Goal: Entertainment & Leisure: Browse casually

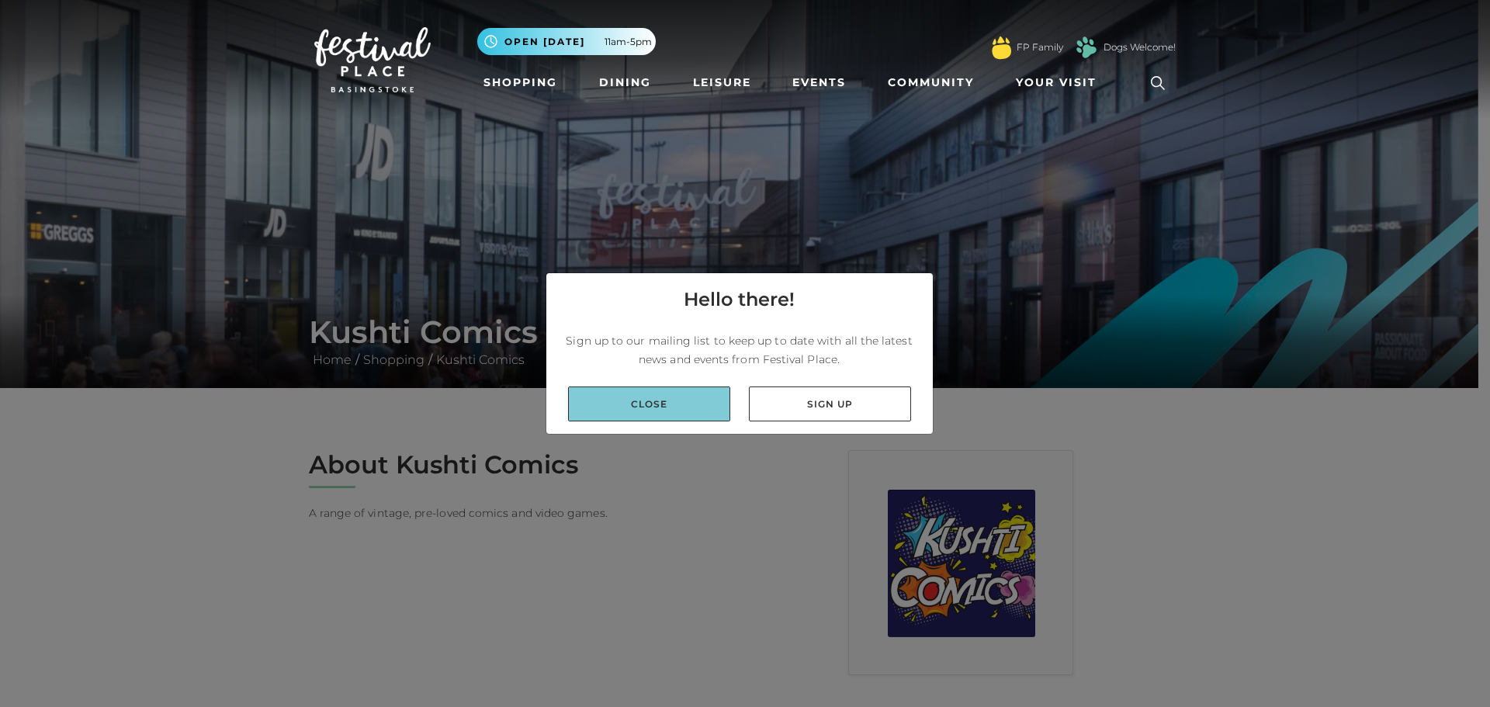
click at [670, 408] on link "Close" at bounding box center [649, 404] width 162 height 35
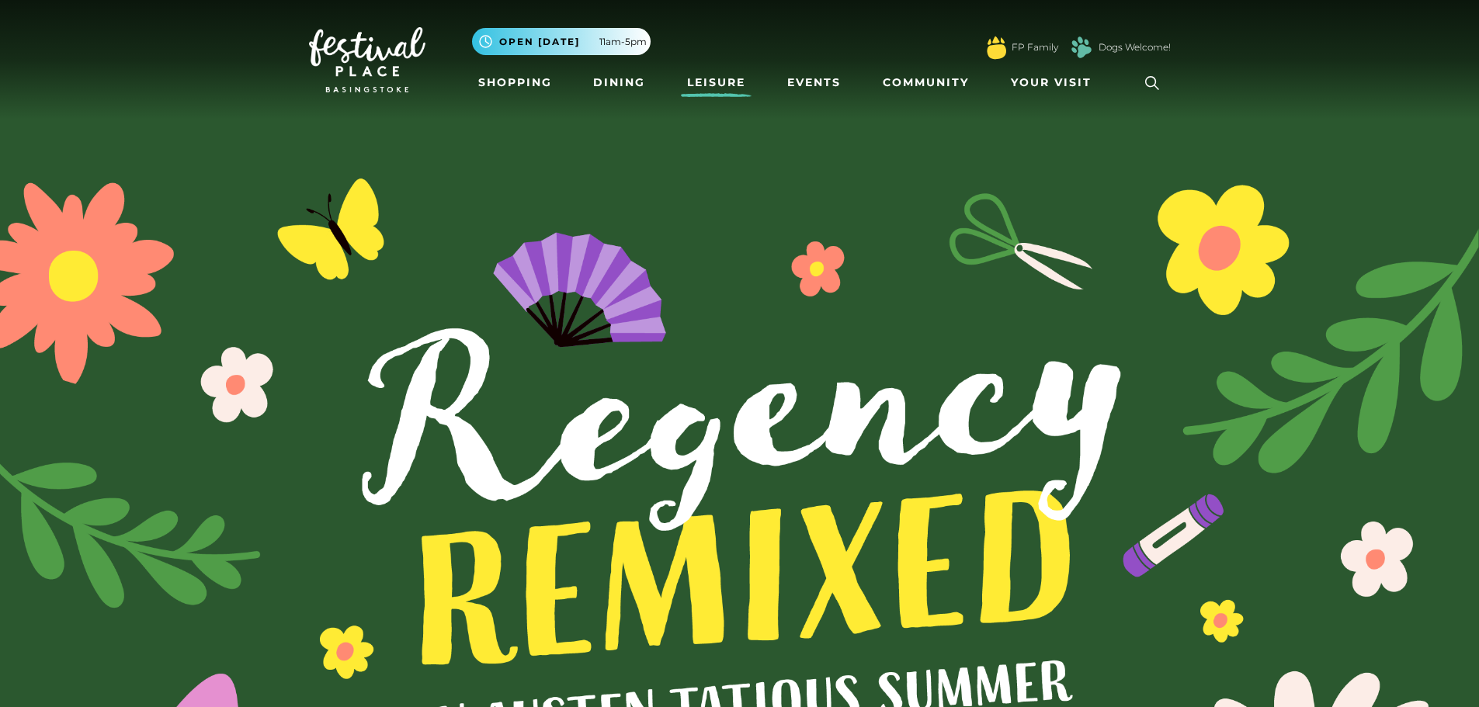
click at [719, 91] on link "Leisure" at bounding box center [716, 82] width 71 height 29
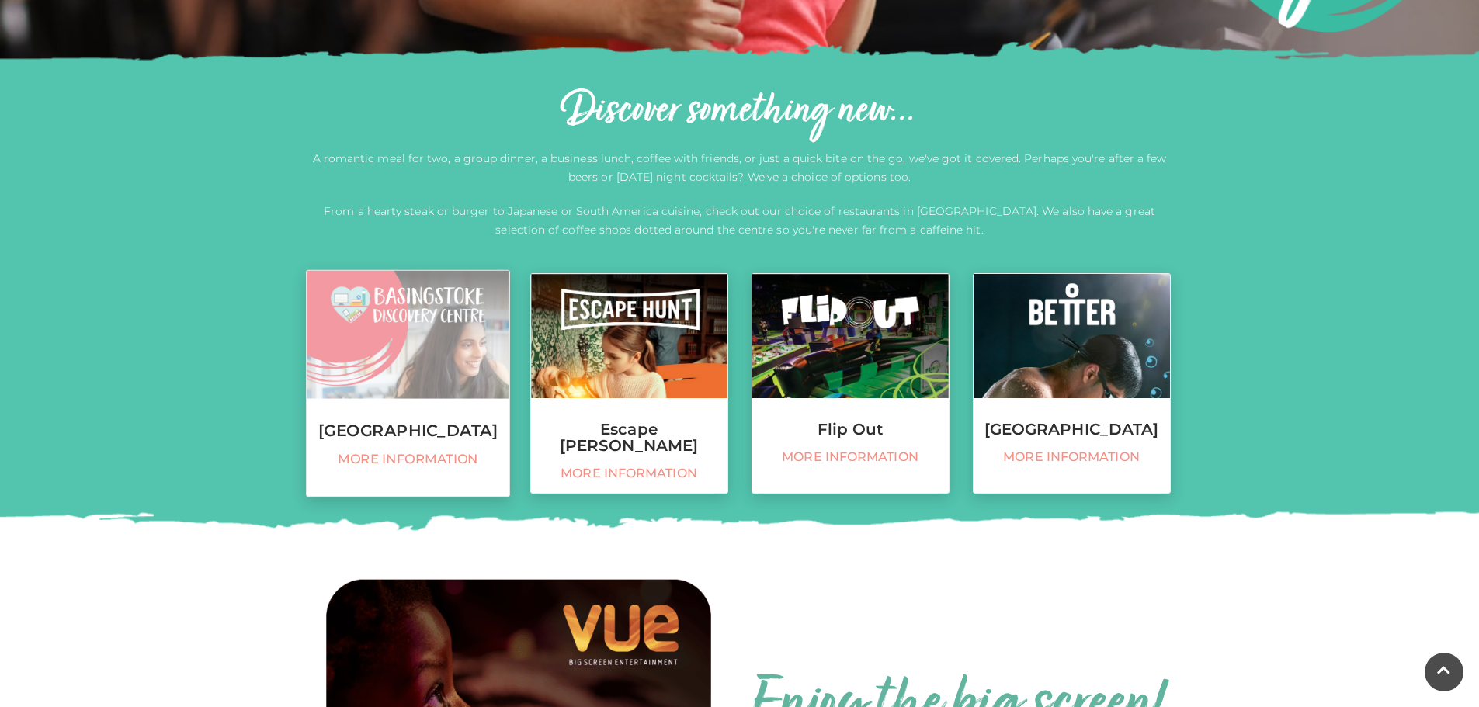
scroll to position [466, 0]
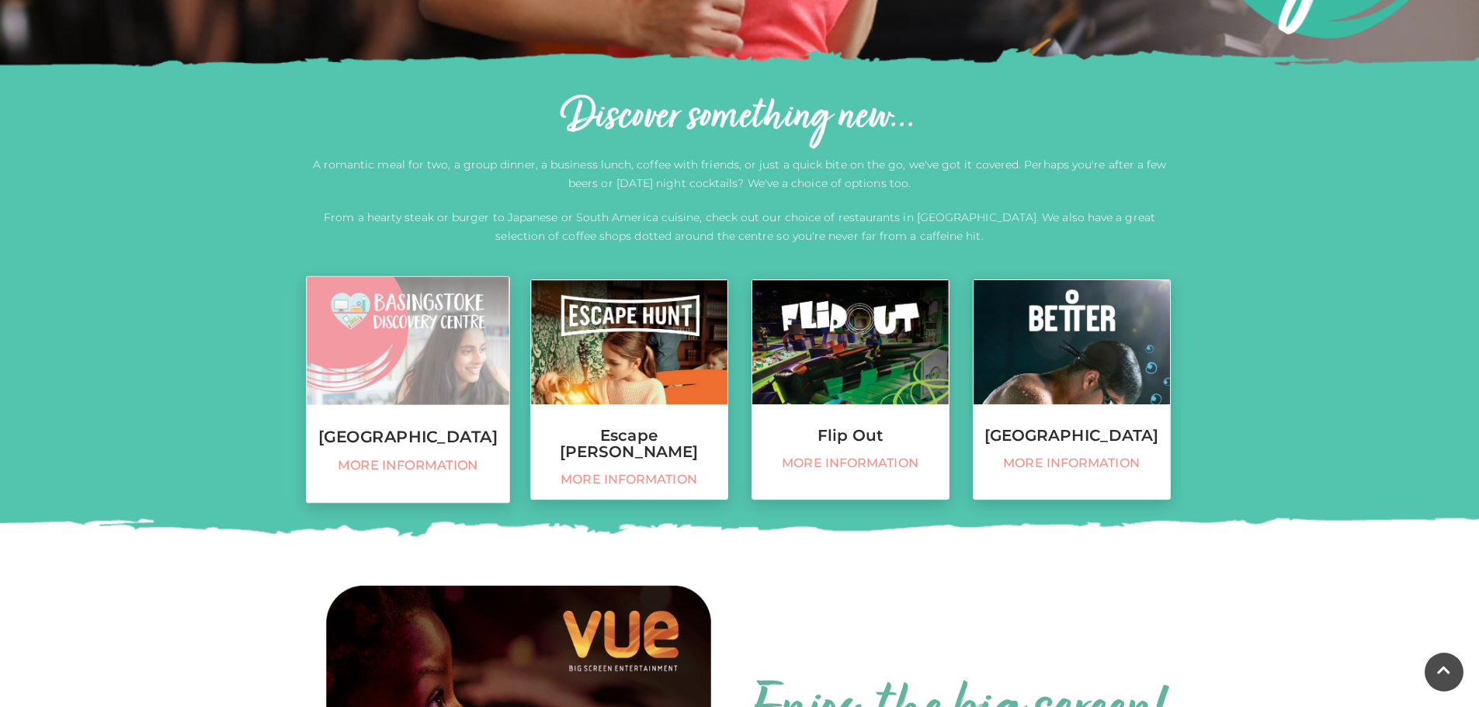
click at [444, 420] on link "Basingstoke Discovery Centre More information" at bounding box center [408, 389] width 204 height 227
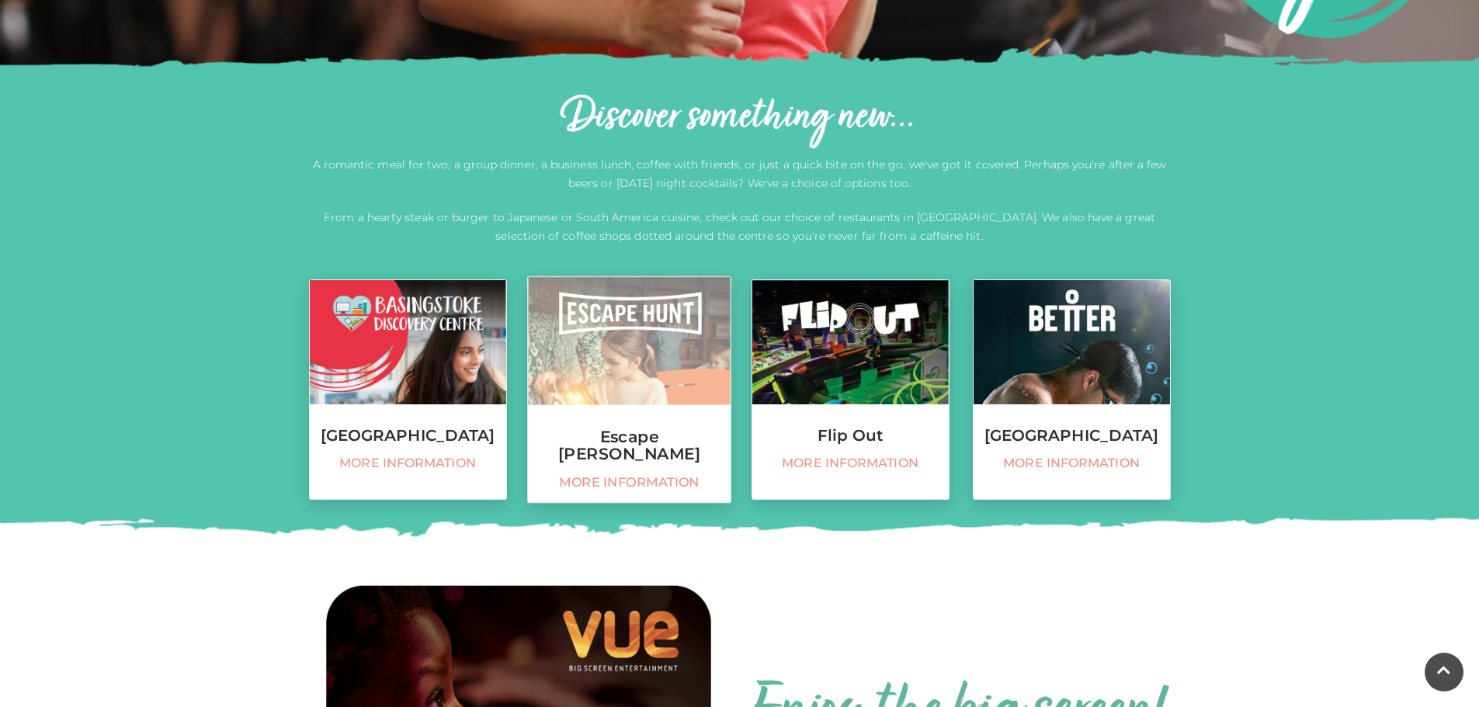
click at [596, 406] on link "Escape Hunt More information" at bounding box center [629, 389] width 204 height 227
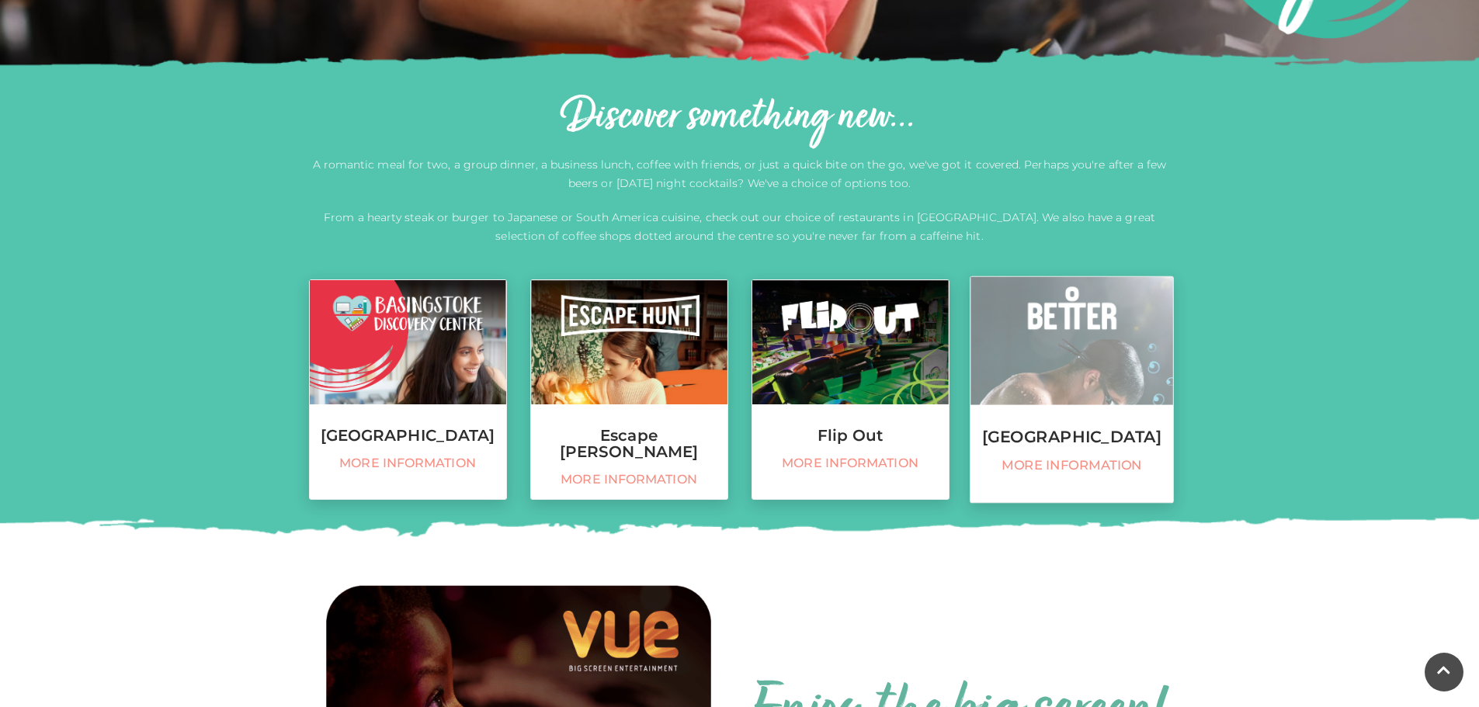
click at [1025, 446] on h3 "Basingstoke Sports Centre" at bounding box center [1071, 436] width 203 height 17
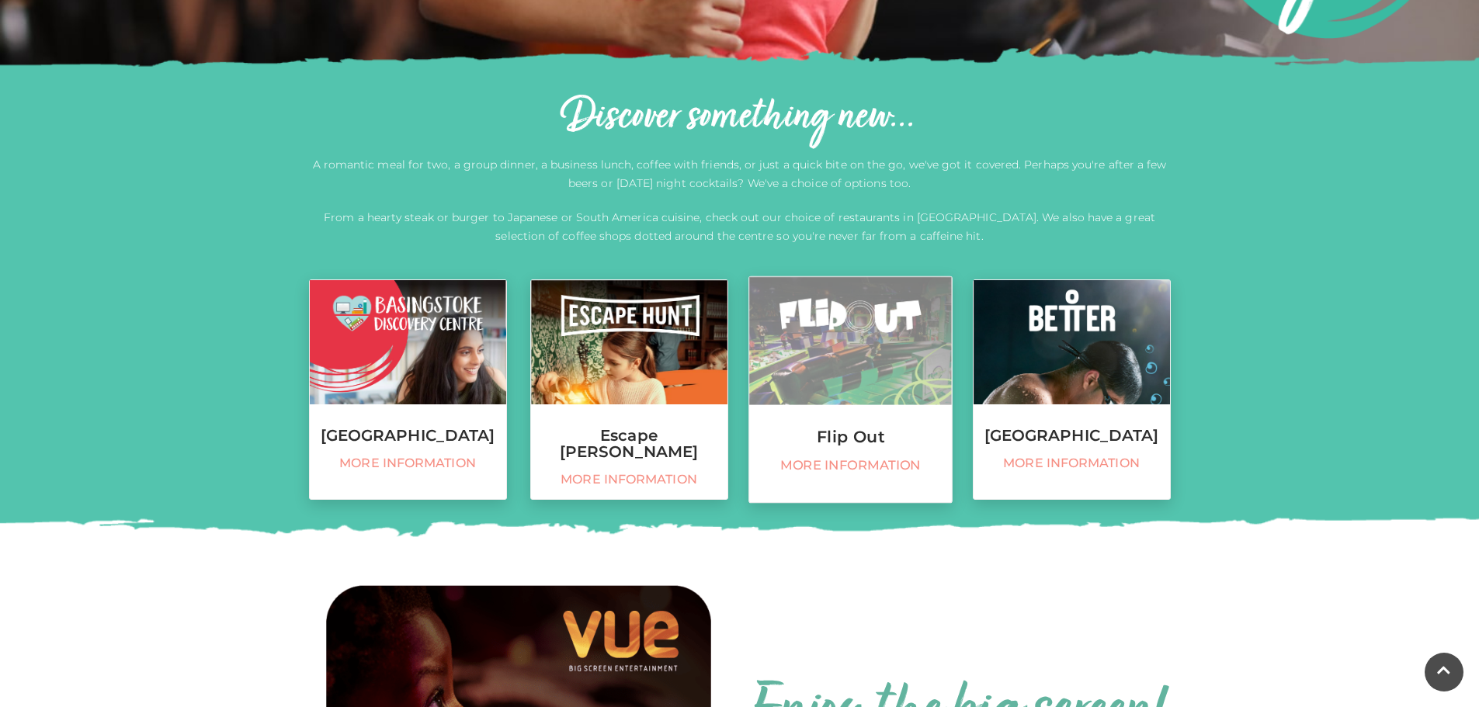
click at [835, 467] on span "More information" at bounding box center [850, 466] width 186 height 16
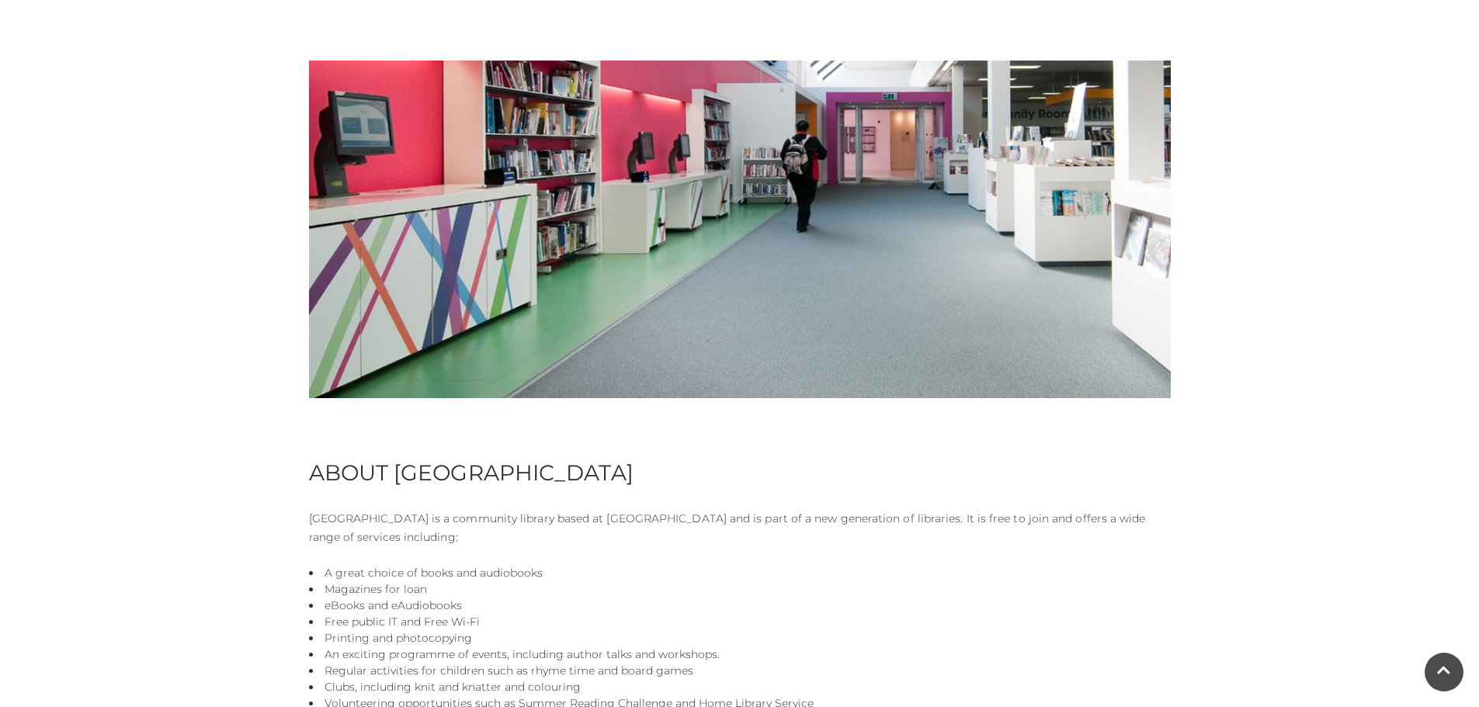
scroll to position [466, 0]
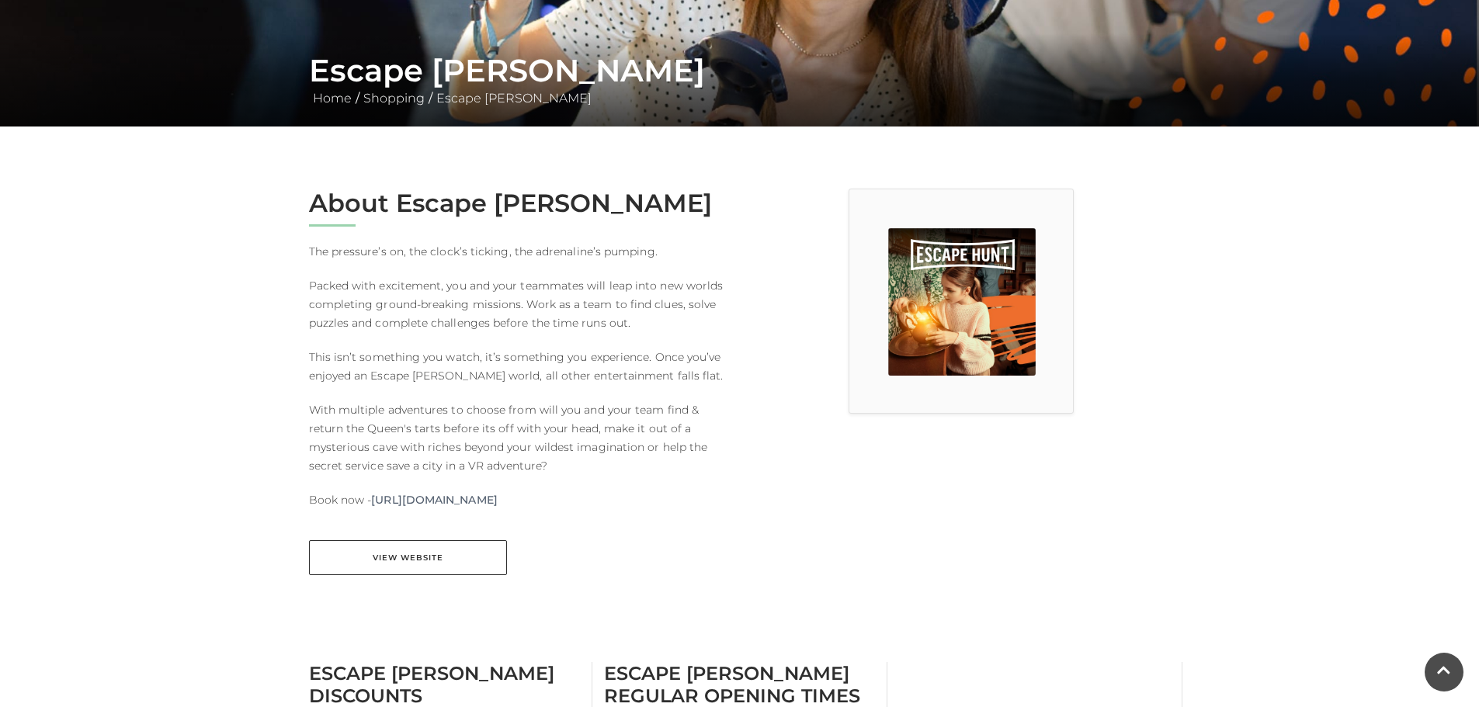
scroll to position [388, 0]
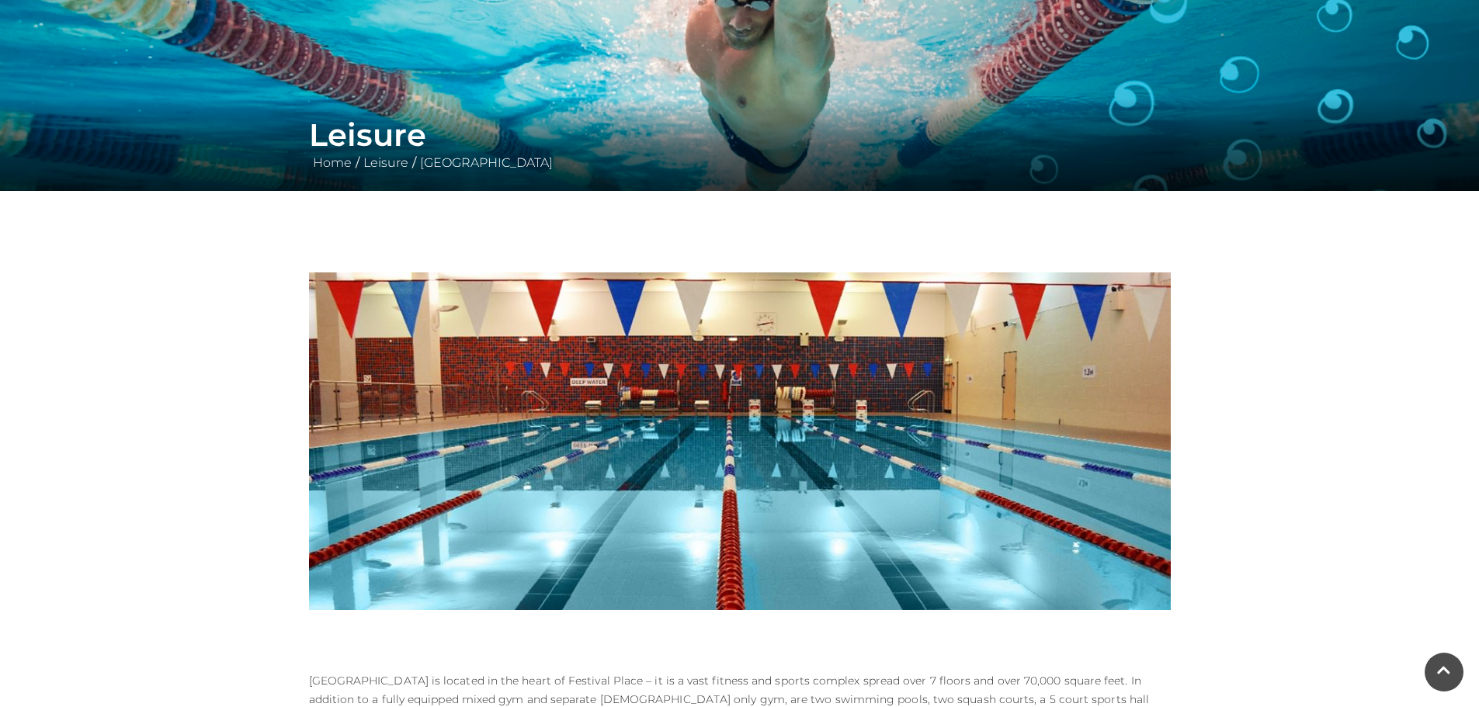
scroll to position [233, 0]
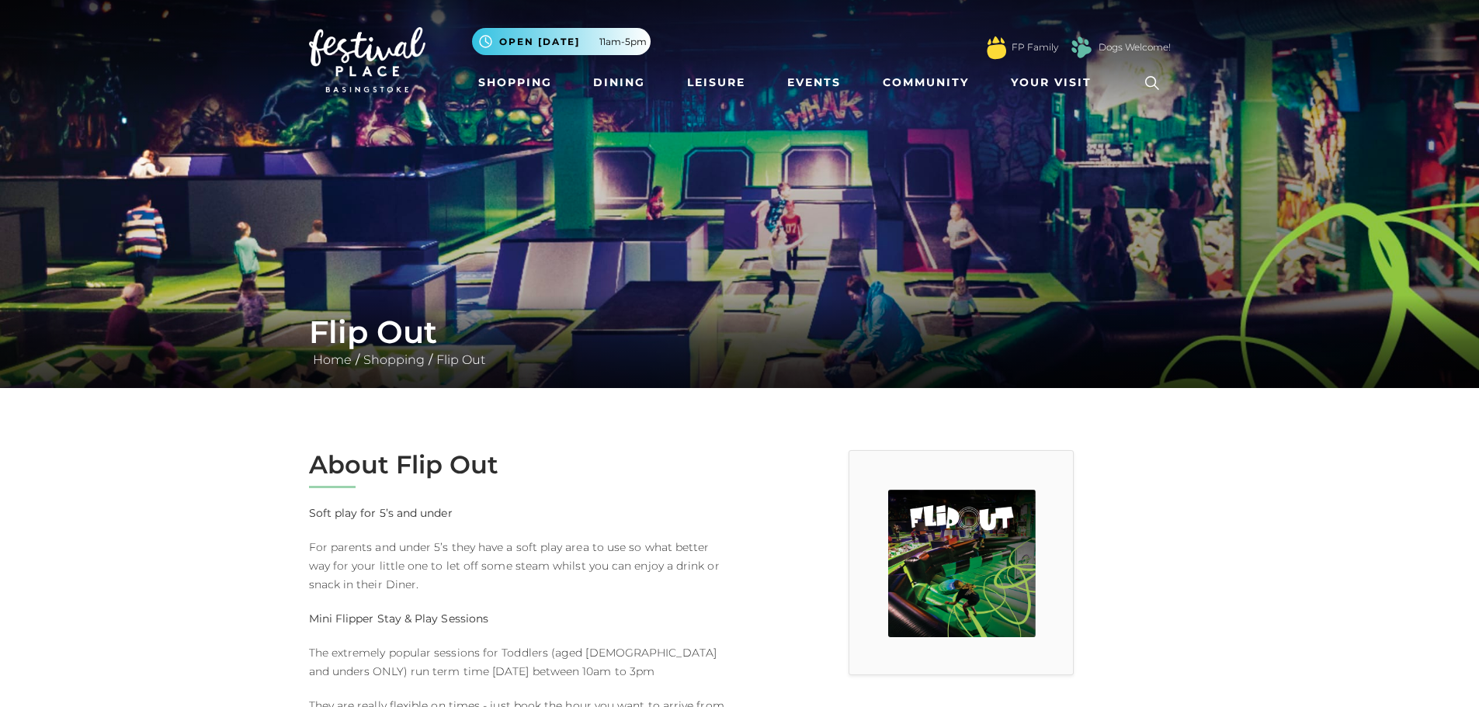
drag, startPoint x: 507, startPoint y: 538, endPoint x: 480, endPoint y: 531, distance: 28.0
